Goal: Task Accomplishment & Management: Manage account settings

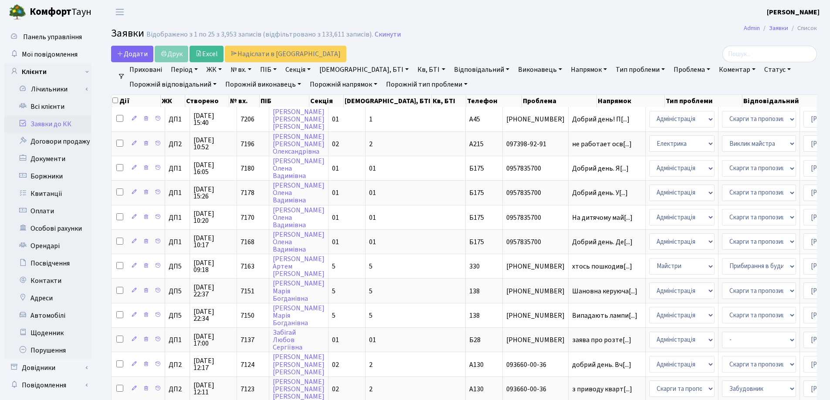
select select "25"
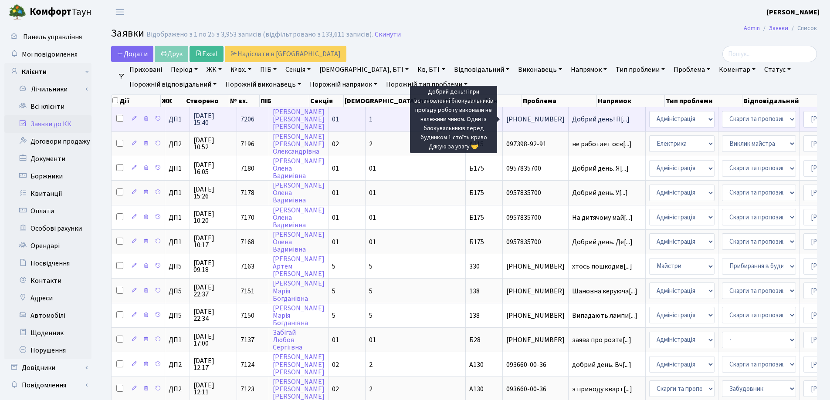
click at [572, 122] on span "Добрий день! П[...]" at bounding box center [601, 120] width 58 height 10
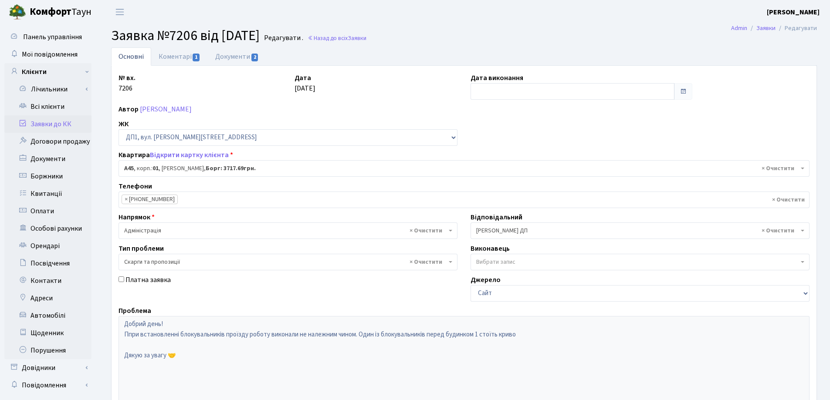
select select "29587"
select select "55"
click at [187, 56] on link "Коментарі 1" at bounding box center [179, 56] width 57 height 18
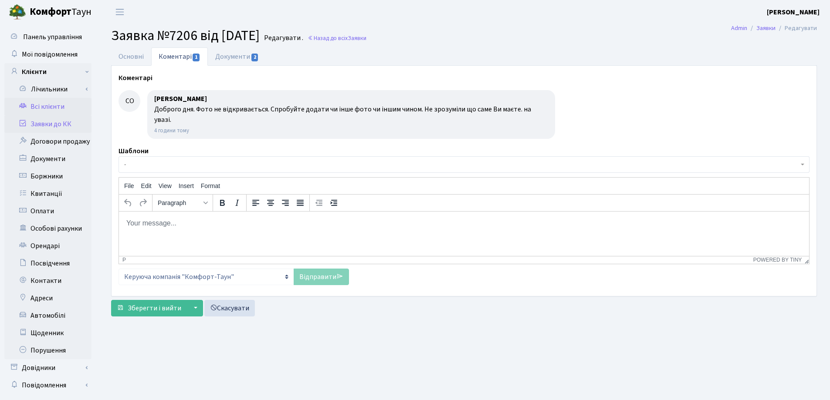
click at [49, 107] on link "Всі клієнти" at bounding box center [47, 106] width 87 height 17
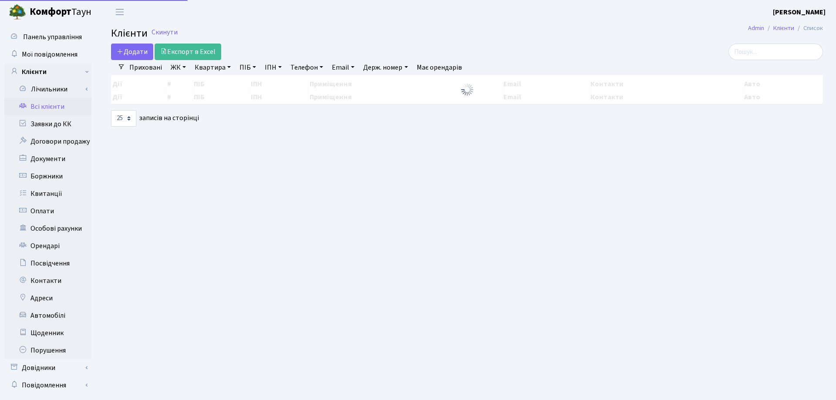
select select "25"
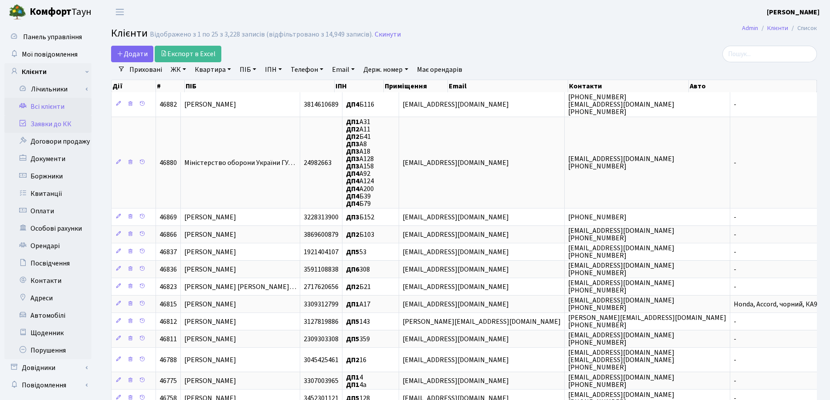
click at [48, 126] on link "Заявки до КК" at bounding box center [47, 123] width 87 height 17
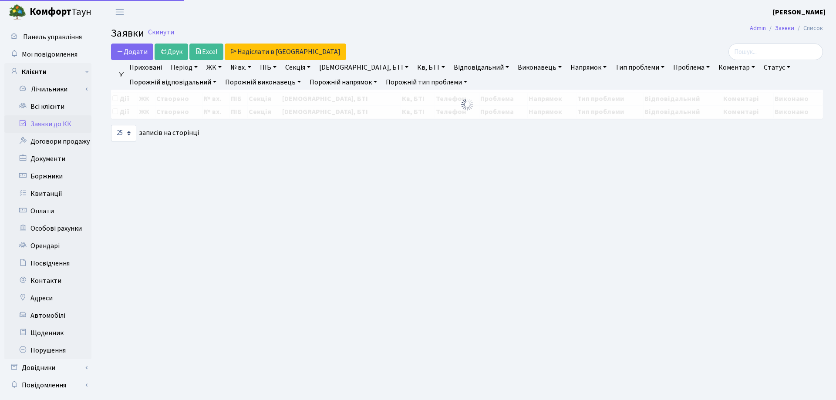
select select "25"
